Goal: Task Accomplishment & Management: Use online tool/utility

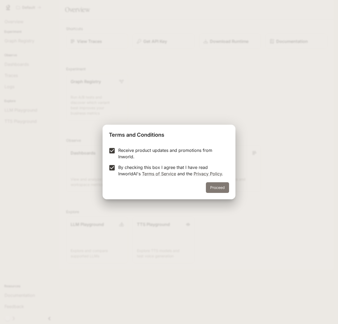
click at [215, 188] on button "Proceed" at bounding box center [217, 187] width 23 height 11
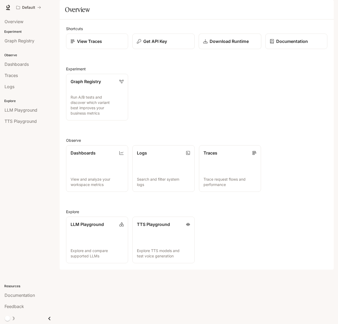
click at [232, 45] on p "Download Runtime" at bounding box center [229, 41] width 39 height 6
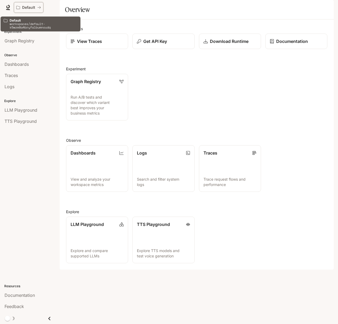
click at [38, 10] on button "Default" at bounding box center [29, 7] width 30 height 11
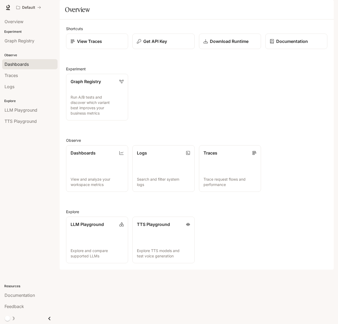
click at [27, 65] on span "Dashboards" at bounding box center [17, 64] width 24 height 6
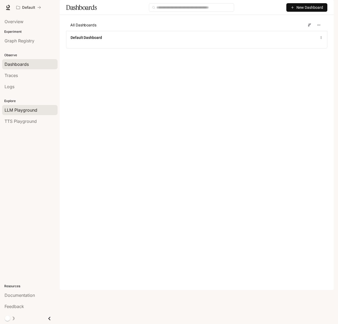
click at [20, 109] on span "LLM Playground" at bounding box center [21, 110] width 33 height 6
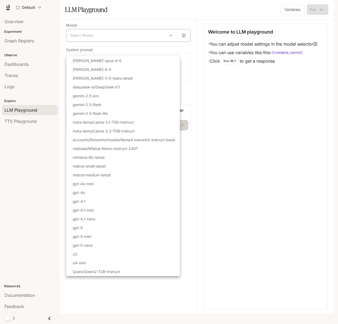
click at [160, 49] on body "Skip to main content Default Documentation Documentation Portal Overview Experi…" at bounding box center [169, 162] width 338 height 324
click at [138, 61] on li "claude-opus-4-0" at bounding box center [123, 60] width 114 height 9
type input "**********"
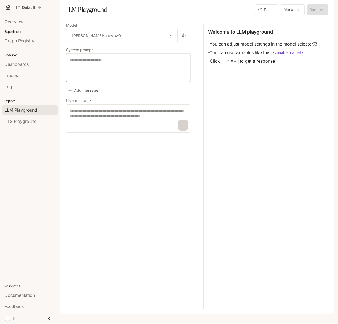
click at [120, 78] on textarea at bounding box center [129, 67] width 118 height 21
click at [148, 110] on div "Add message User message * ​" at bounding box center [128, 108] width 124 height 49
click at [23, 22] on span "Overview" at bounding box center [14, 21] width 19 height 6
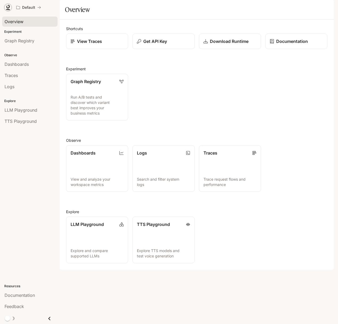
click at [8, 7] on icon at bounding box center [7, 7] width 5 height 5
click at [25, 42] on span "Graph Registry" at bounding box center [20, 41] width 30 height 6
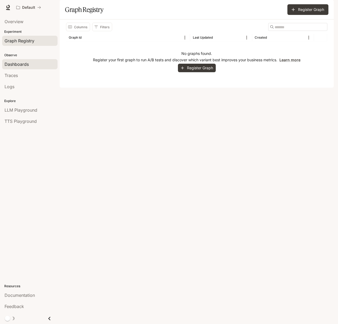
click at [30, 63] on div "Dashboards" at bounding box center [30, 64] width 51 height 6
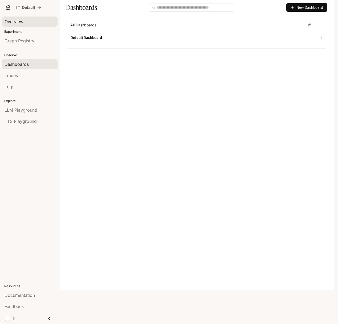
click at [21, 20] on span "Overview" at bounding box center [14, 21] width 19 height 6
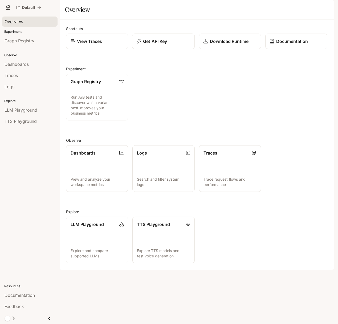
click at [163, 45] on p "Get API Key" at bounding box center [155, 41] width 24 height 6
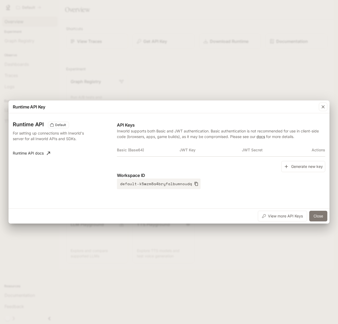
click at [313, 215] on button "Close" at bounding box center [318, 216] width 18 height 11
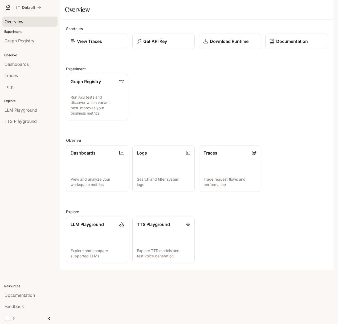
click at [327, 7] on img "button" at bounding box center [326, 7] width 7 height 7
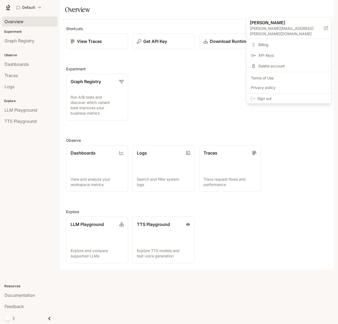
click at [277, 42] on span "Billing" at bounding box center [293, 44] width 69 height 5
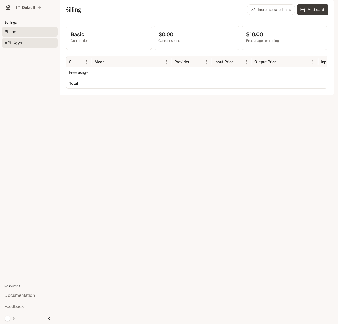
click at [43, 40] on div "API Keys" at bounding box center [30, 43] width 51 height 6
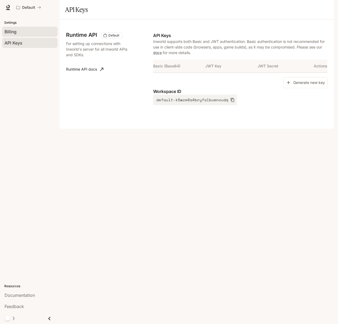
click at [41, 32] on div "Billing" at bounding box center [30, 32] width 51 height 6
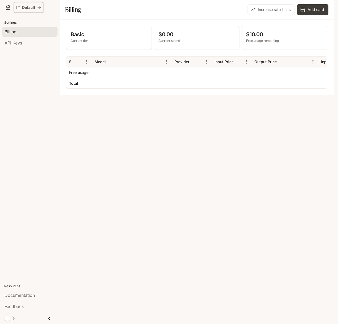
click at [34, 8] on p "Default" at bounding box center [28, 7] width 13 height 5
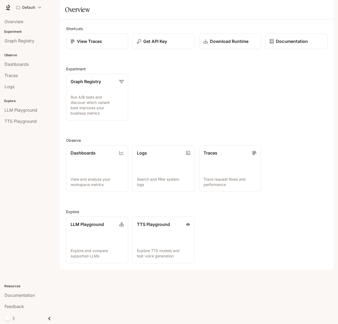
click at [289, 49] on link "Documentation" at bounding box center [296, 42] width 63 height 16
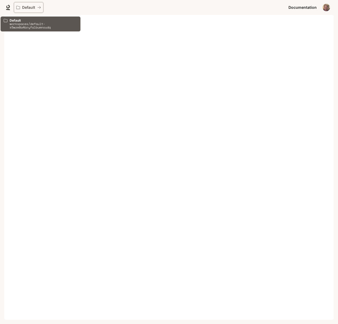
click at [19, 7] on icon "All workspaces" at bounding box center [18, 8] width 4 height 4
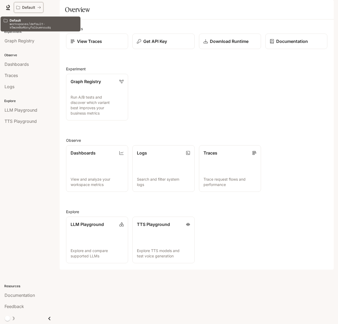
click at [42, 8] on button "Default" at bounding box center [29, 7] width 30 height 11
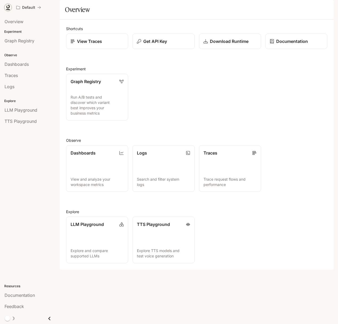
click at [7, 5] on icon at bounding box center [7, 7] width 5 height 5
click at [326, 10] on img "button" at bounding box center [326, 7] width 7 height 7
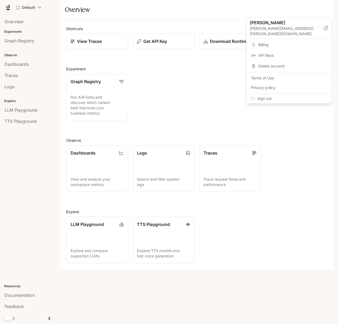
click at [194, 26] on div at bounding box center [169, 162] width 338 height 324
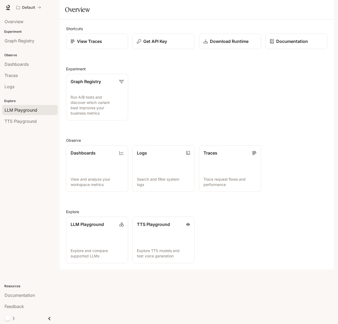
click at [26, 107] on span "LLM Playground" at bounding box center [21, 110] width 33 height 6
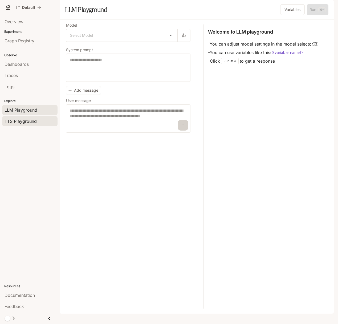
click at [25, 119] on span "TTS Playground" at bounding box center [21, 121] width 32 height 6
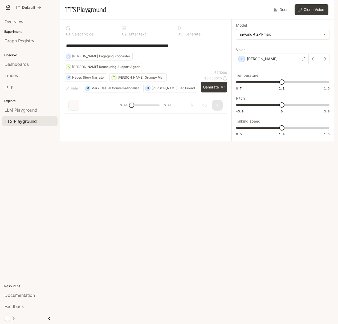
click at [160, 52] on div "**********" at bounding box center [145, 45] width 163 height 13
click at [327, 4] on img "button" at bounding box center [326, 7] width 7 height 7
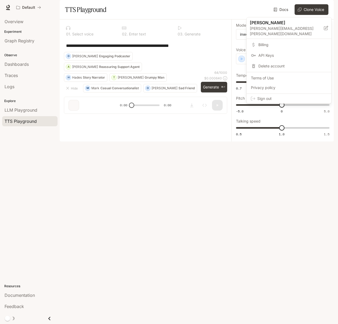
click at [263, 42] on span "Billing" at bounding box center [293, 44] width 69 height 5
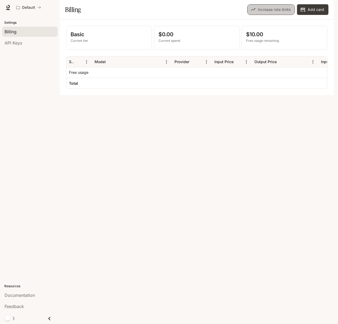
click at [259, 15] on button "Increase rate limits" at bounding box center [271, 9] width 48 height 11
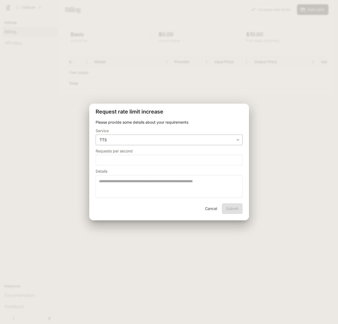
click at [131, 139] on body "**********" at bounding box center [169, 162] width 338 height 324
click at [161, 113] on div at bounding box center [169, 162] width 338 height 324
click at [204, 212] on button "Cancel" at bounding box center [211, 208] width 17 height 11
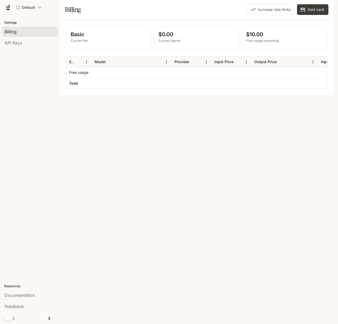
click at [85, 38] on p "Basic" at bounding box center [109, 34] width 77 height 8
click at [76, 38] on p "Basic" at bounding box center [109, 34] width 77 height 8
click at [76, 43] on p "Current tier" at bounding box center [109, 40] width 77 height 5
click at [310, 15] on button "Add card" at bounding box center [312, 9] width 31 height 11
click at [82, 38] on p "Basic" at bounding box center [109, 34] width 77 height 8
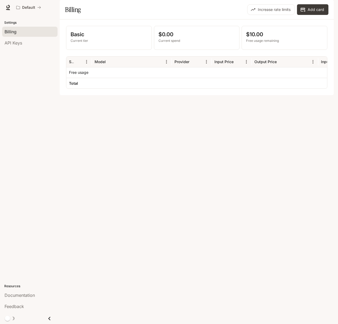
click at [85, 43] on p "Current tier" at bounding box center [109, 40] width 77 height 5
click at [321, 5] on div "Documentation Documentation" at bounding box center [309, 7] width 45 height 11
click at [324, 7] on img "button" at bounding box center [326, 7] width 7 height 7
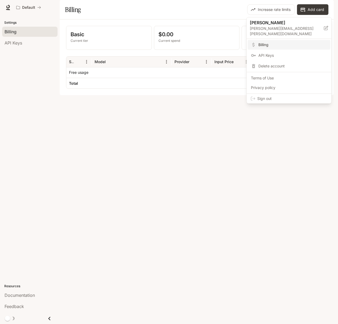
click at [222, 5] on div at bounding box center [169, 162] width 338 height 324
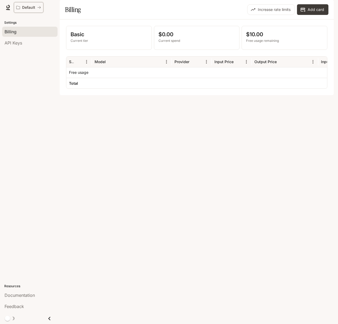
click at [43, 10] on button "Default" at bounding box center [29, 7] width 30 height 11
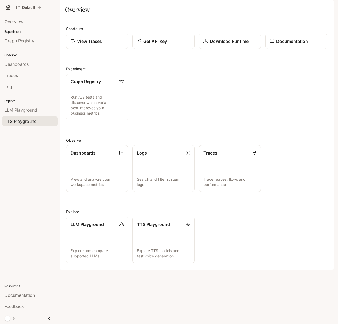
click at [26, 123] on span "TTS Playground" at bounding box center [21, 121] width 32 height 6
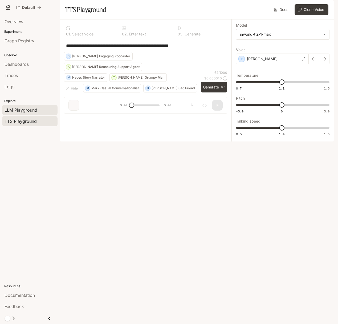
click at [30, 109] on span "LLM Playground" at bounding box center [21, 110] width 33 height 6
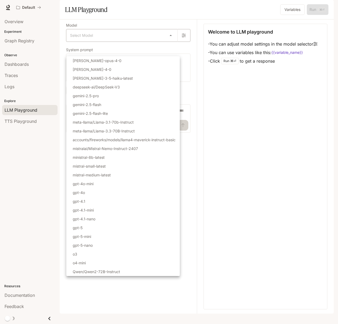
click at [160, 50] on body "Skip to main content Default Documentation Documentation Portal Overview Experi…" at bounding box center [169, 162] width 338 height 324
click at [236, 136] on div at bounding box center [169, 162] width 338 height 324
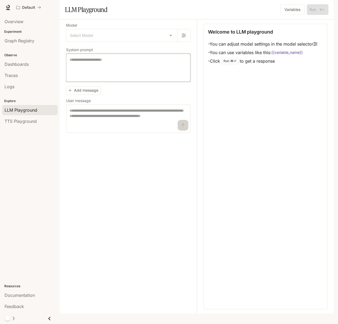
click at [116, 78] on textarea at bounding box center [129, 67] width 118 height 21
click at [48, 121] on div "TTS Playground" at bounding box center [30, 121] width 51 height 6
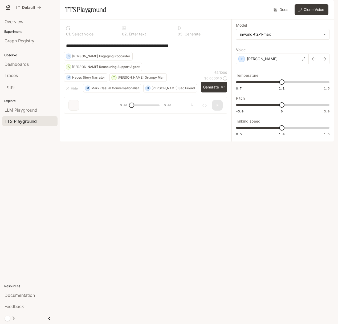
click at [154, 90] on p "Olivia" at bounding box center [165, 88] width 26 height 3
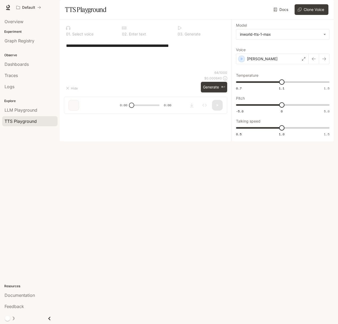
type textarea "**********"
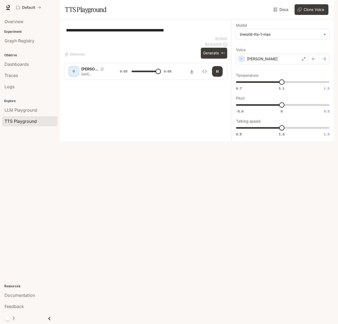
type input "*"
